Goal: Find specific page/section: Find specific page/section

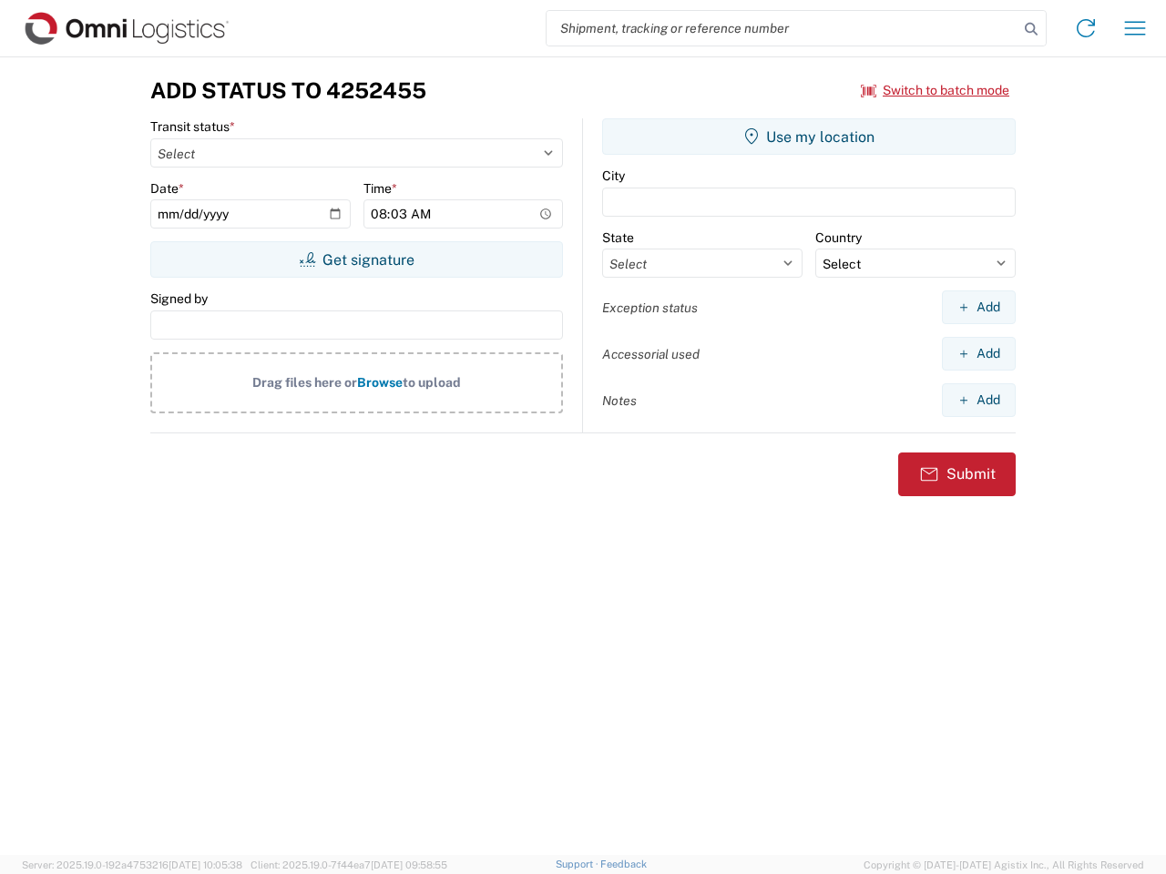
click at [782, 28] on input "search" at bounding box center [782, 28] width 472 height 35
click at [1031, 29] on icon at bounding box center [1030, 28] width 25 height 25
click at [1085, 28] on icon at bounding box center [1085, 28] width 29 height 29
click at [1135, 28] on icon "button" at bounding box center [1135, 28] width 21 height 14
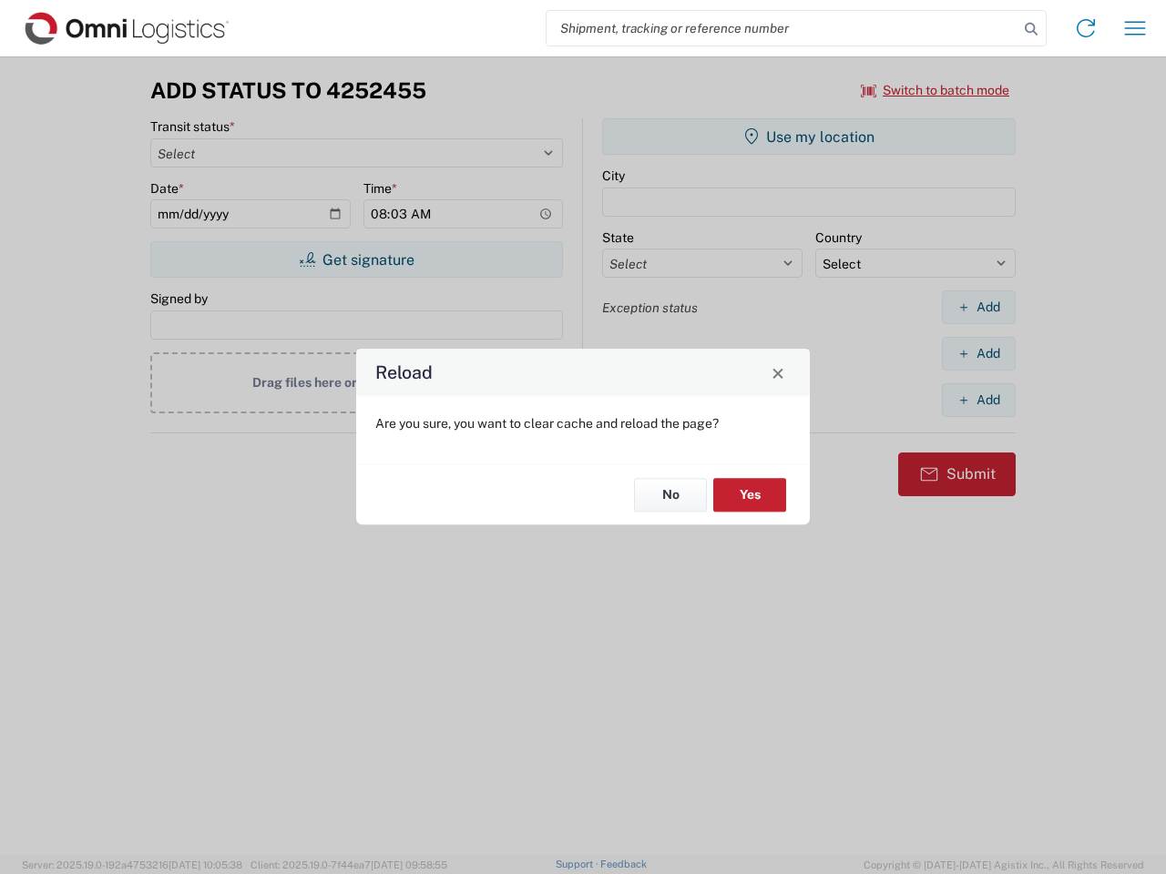
click at [356, 260] on div "Reload Are you sure, you want to clear cache and reload the page? No Yes" at bounding box center [583, 437] width 1166 height 874
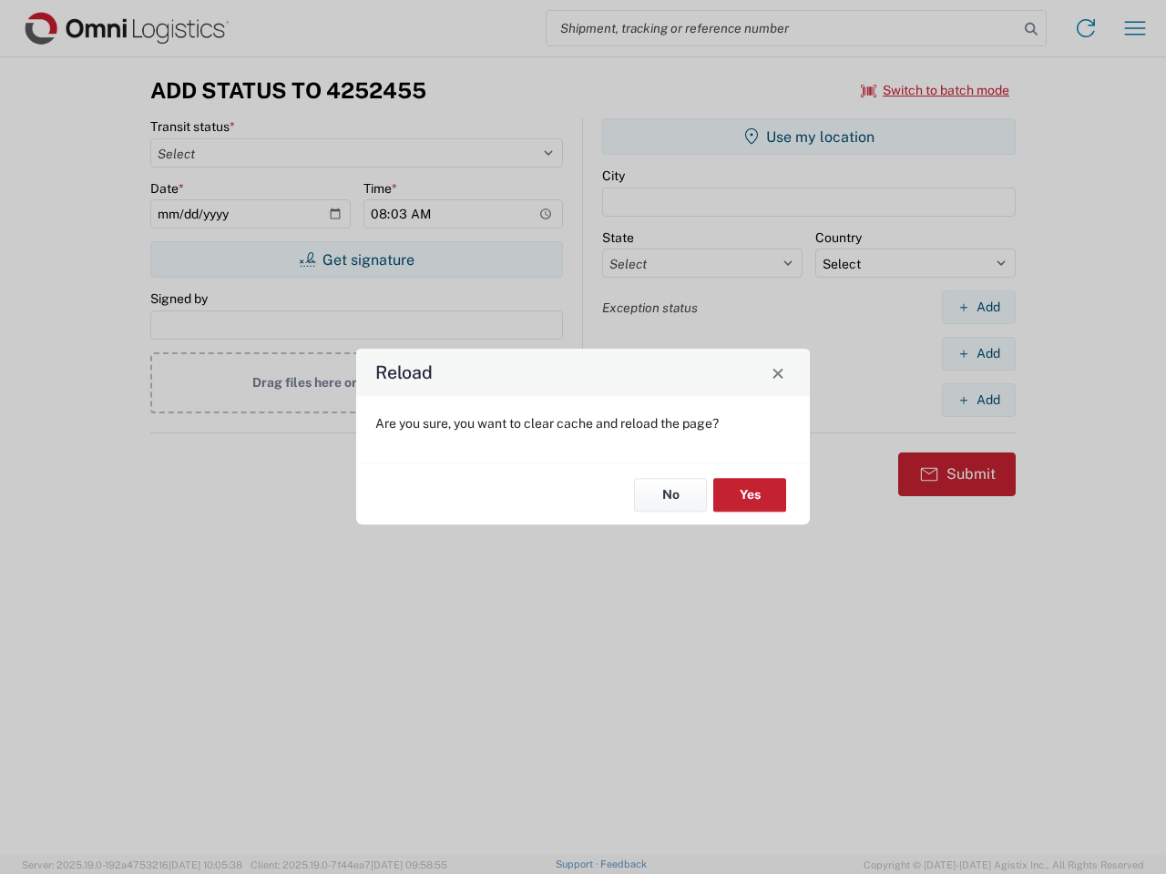
click at [809, 137] on div "Reload Are you sure, you want to clear cache and reload the page? No Yes" at bounding box center [583, 437] width 1166 height 874
click at [978, 307] on div "Reload Are you sure, you want to clear cache and reload the page? No Yes" at bounding box center [583, 437] width 1166 height 874
click at [978, 353] on div "Reload Are you sure, you want to clear cache and reload the page? No Yes" at bounding box center [583, 437] width 1166 height 874
click at [978, 400] on div "Reload Are you sure, you want to clear cache and reload the page? No Yes" at bounding box center [583, 437] width 1166 height 874
